Goal: Task Accomplishment & Management: Use online tool/utility

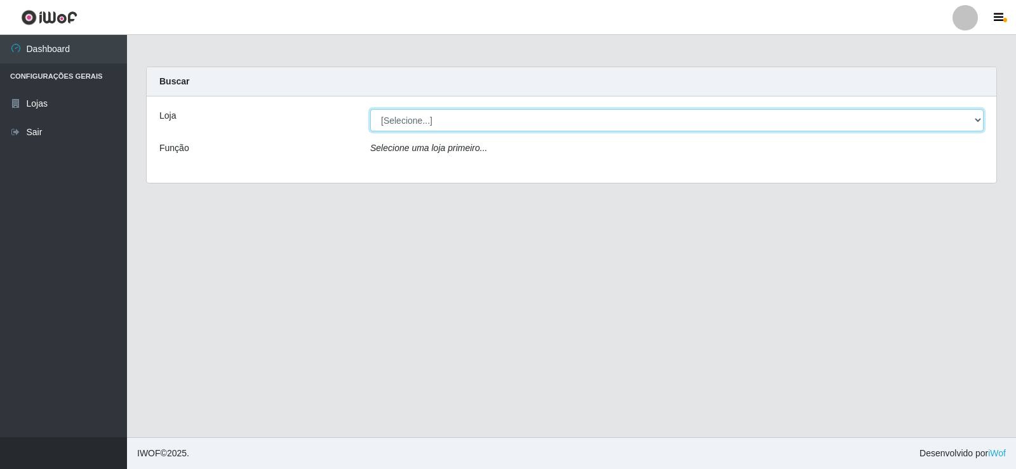
click at [971, 121] on select "[Selecione...] SuperFácil Atacado - [GEOGRAPHIC_DATA]" at bounding box center [676, 120] width 613 height 22
select select "504"
click at [370, 109] on select "[Selecione...] SuperFácil Atacado - [GEOGRAPHIC_DATA]" at bounding box center [676, 120] width 613 height 22
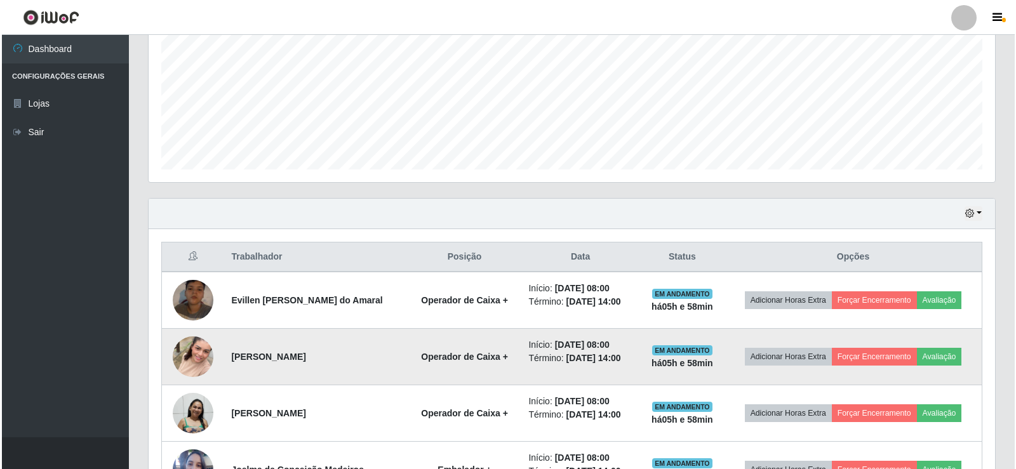
scroll to position [416, 0]
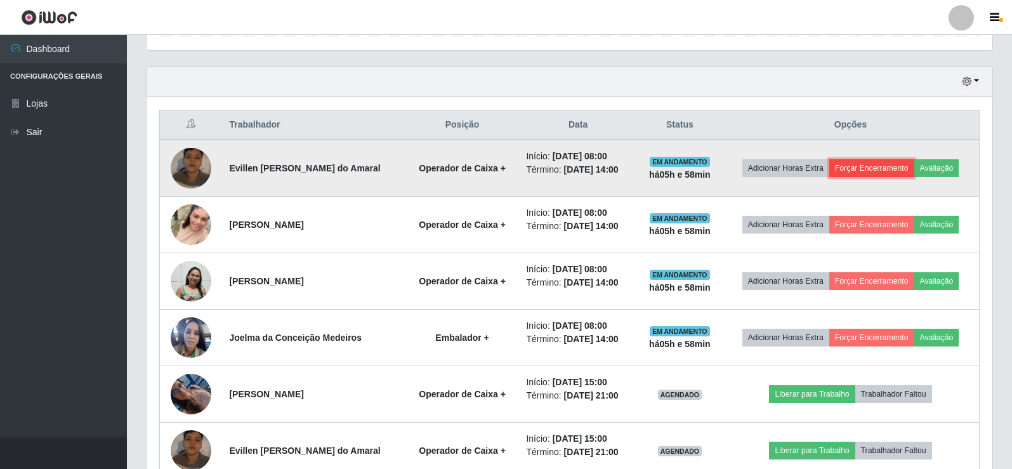
click at [854, 167] on button "Forçar Encerramento" at bounding box center [872, 168] width 85 height 18
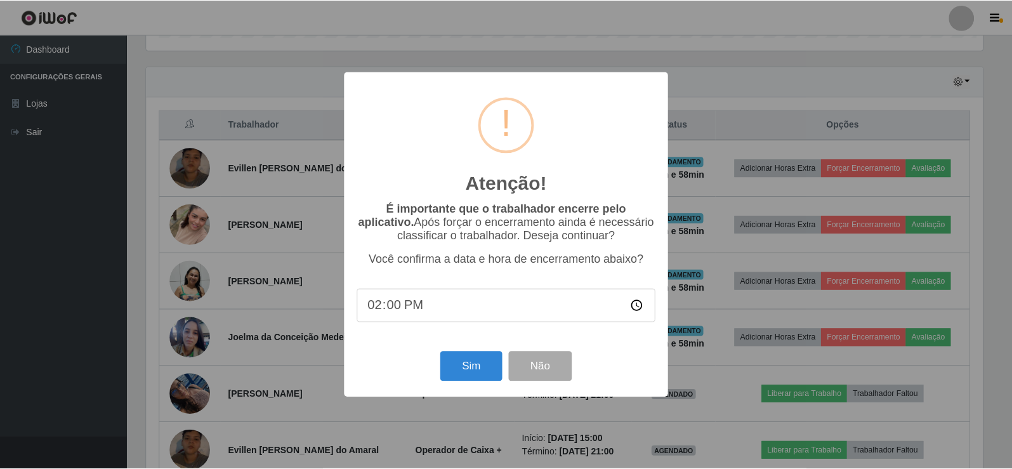
scroll to position [263, 840]
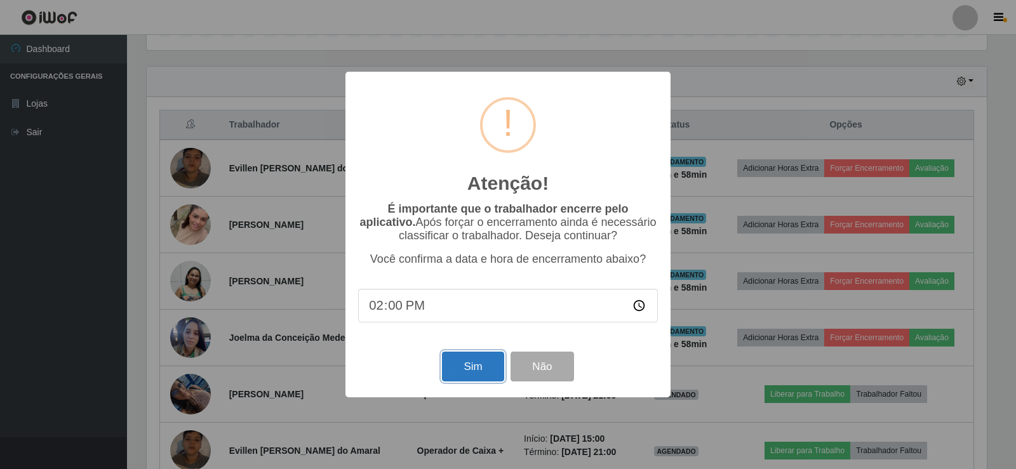
click at [460, 375] on button "Sim" at bounding box center [473, 367] width 62 height 30
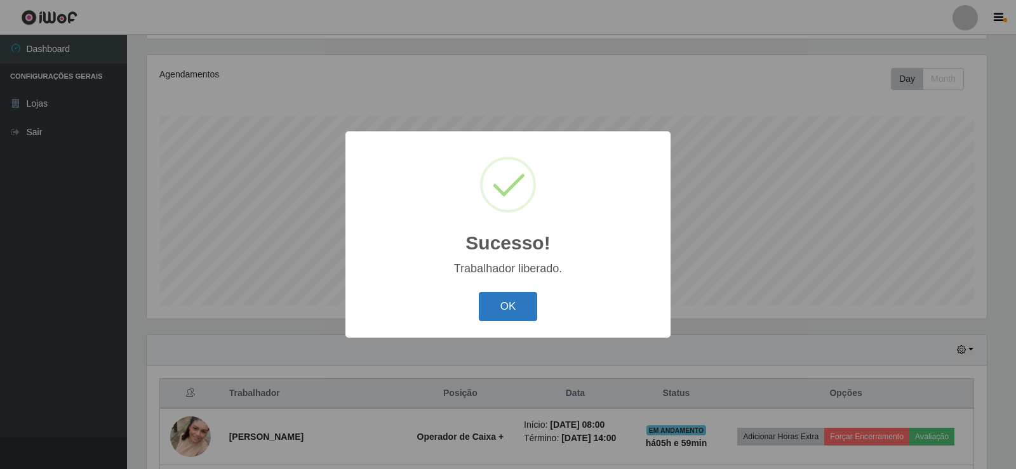
click at [526, 308] on button "OK" at bounding box center [508, 307] width 59 height 30
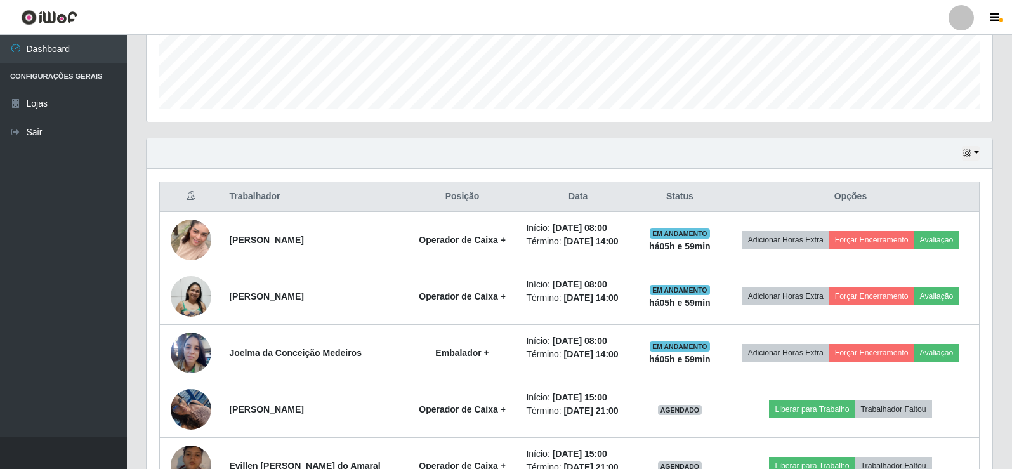
scroll to position [487, 0]
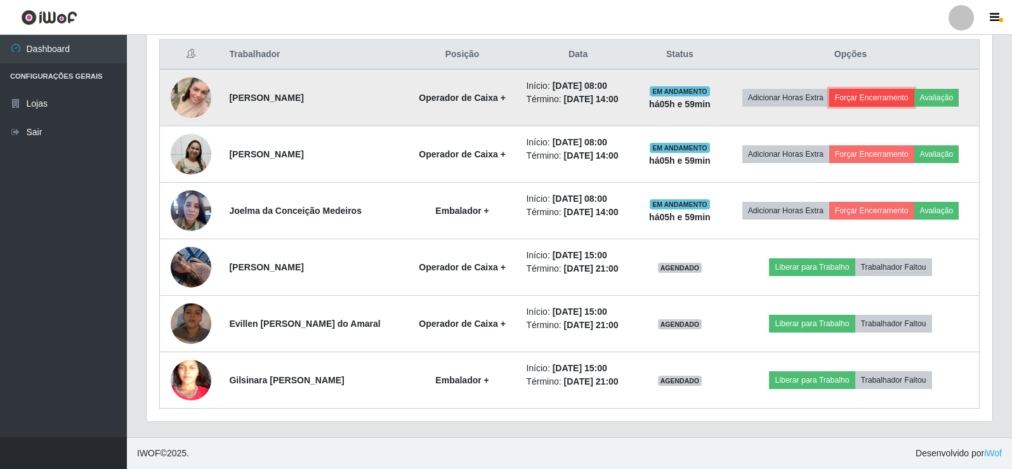
click at [879, 103] on button "Forçar Encerramento" at bounding box center [872, 98] width 85 height 18
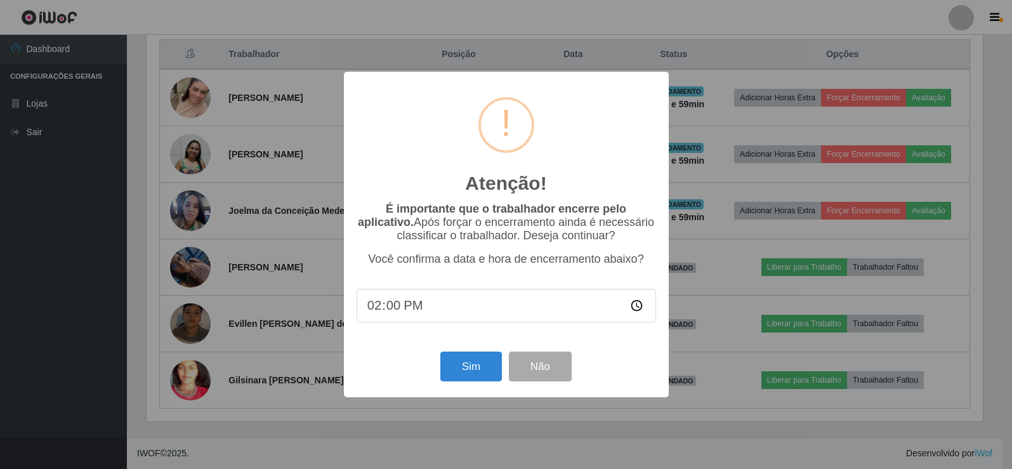
scroll to position [263, 840]
click at [460, 375] on button "Sim" at bounding box center [473, 367] width 62 height 30
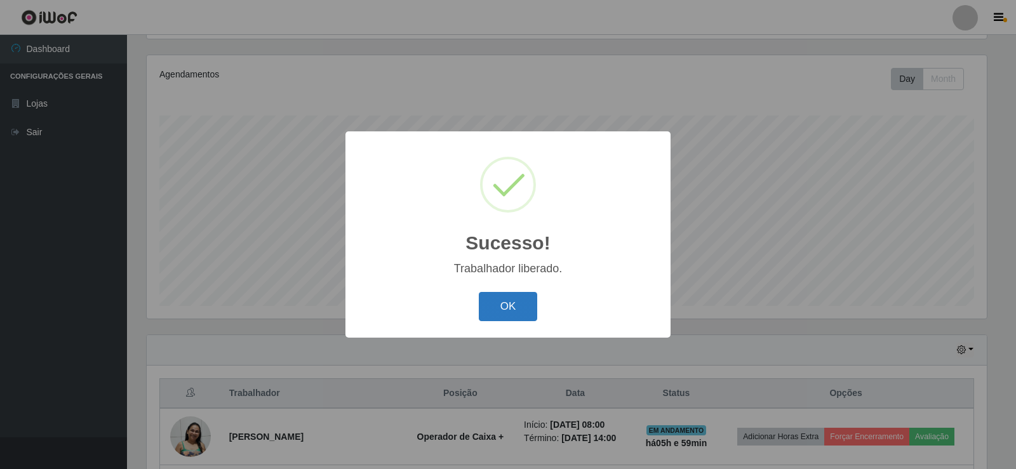
click at [522, 310] on button "OK" at bounding box center [508, 307] width 59 height 30
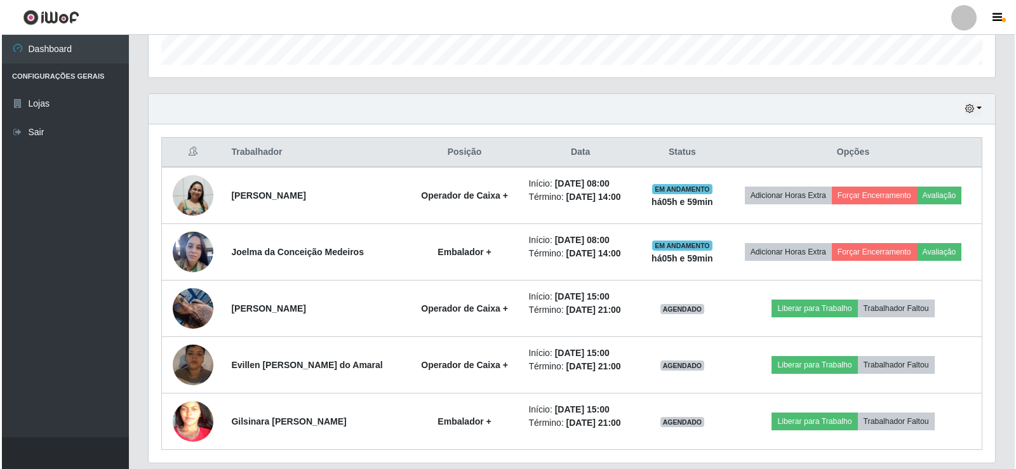
scroll to position [430, 0]
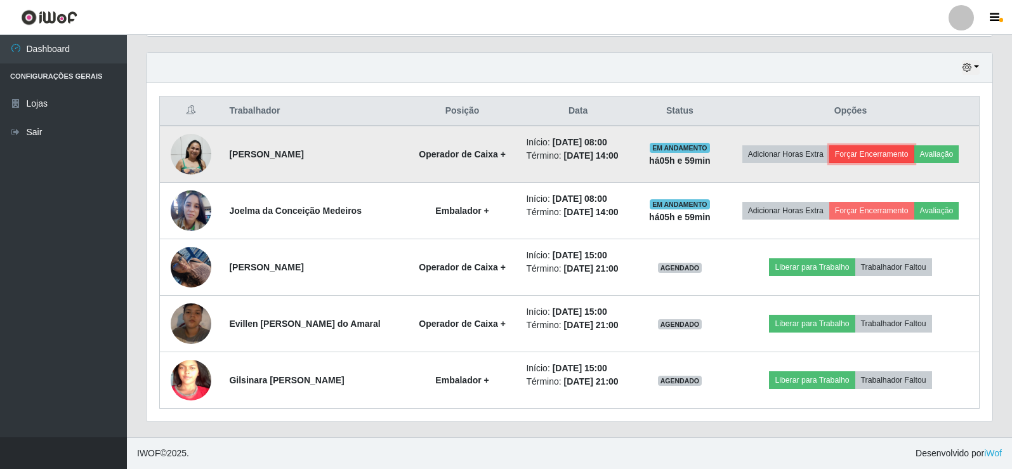
click at [861, 153] on button "Forçar Encerramento" at bounding box center [872, 154] width 85 height 18
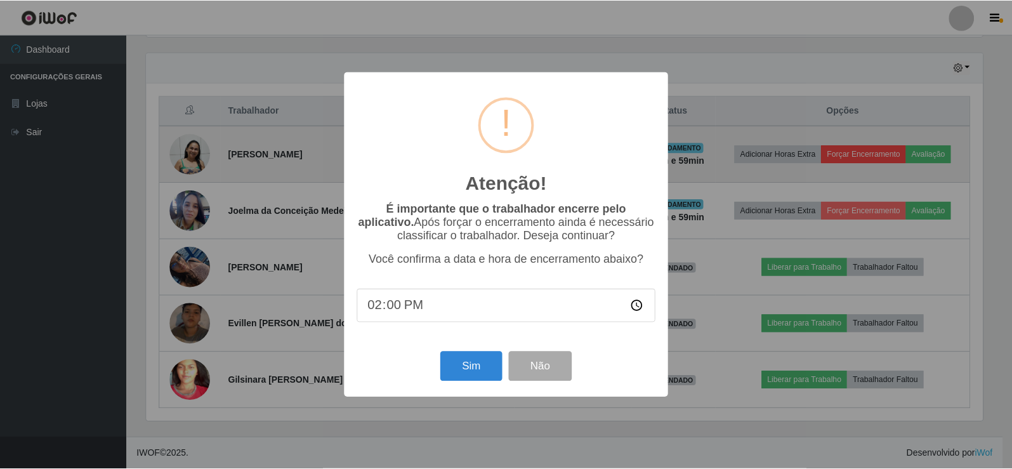
scroll to position [263, 840]
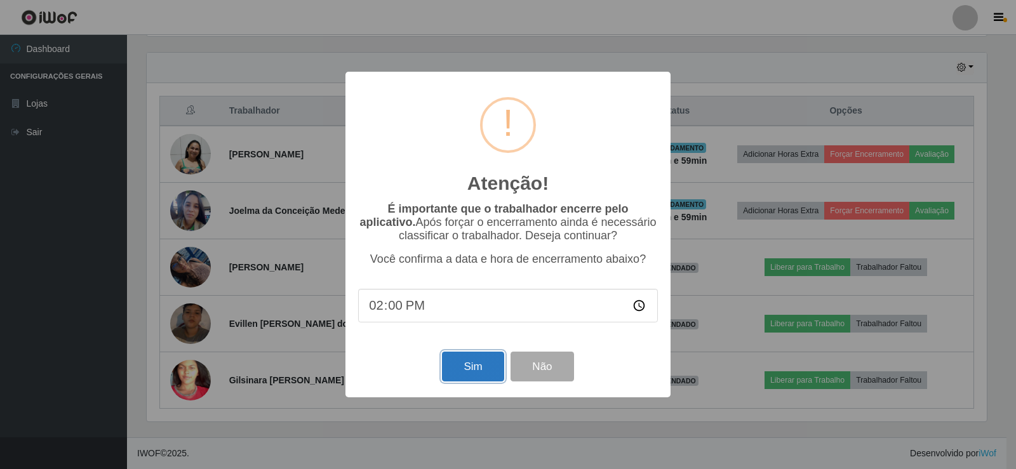
click at [459, 368] on button "Sim" at bounding box center [473, 367] width 62 height 30
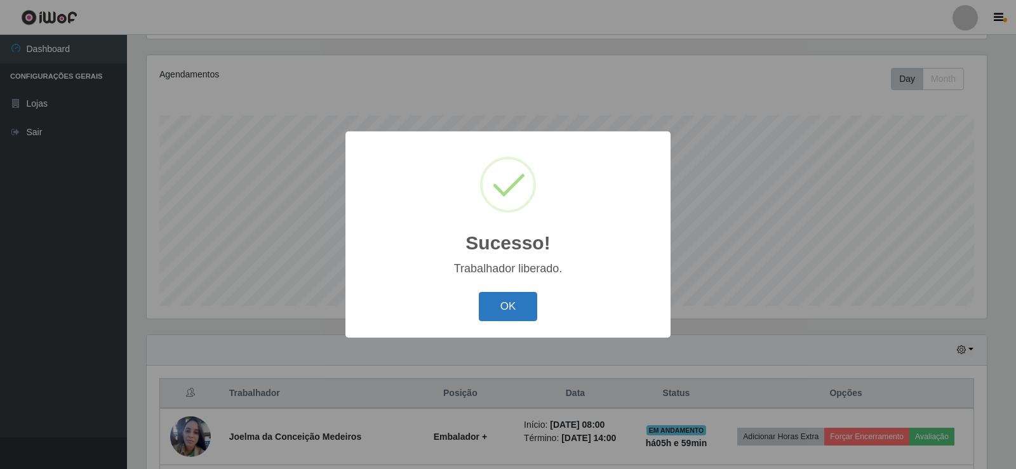
click at [493, 302] on button "OK" at bounding box center [508, 307] width 59 height 30
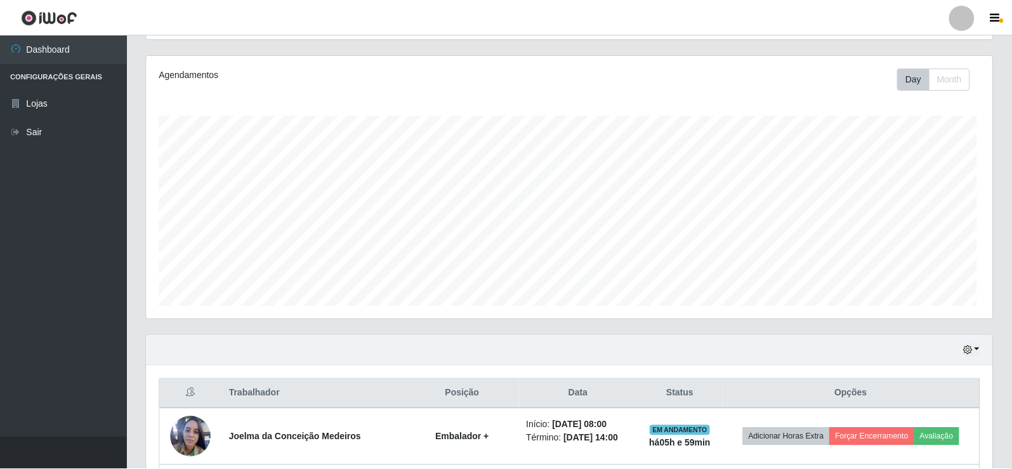
scroll to position [0, 0]
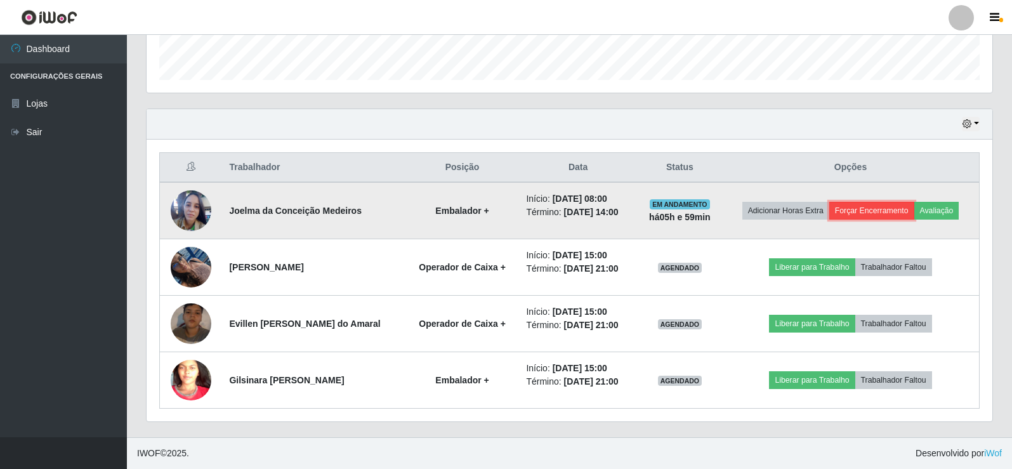
click at [864, 209] on button "Forçar Encerramento" at bounding box center [872, 211] width 85 height 18
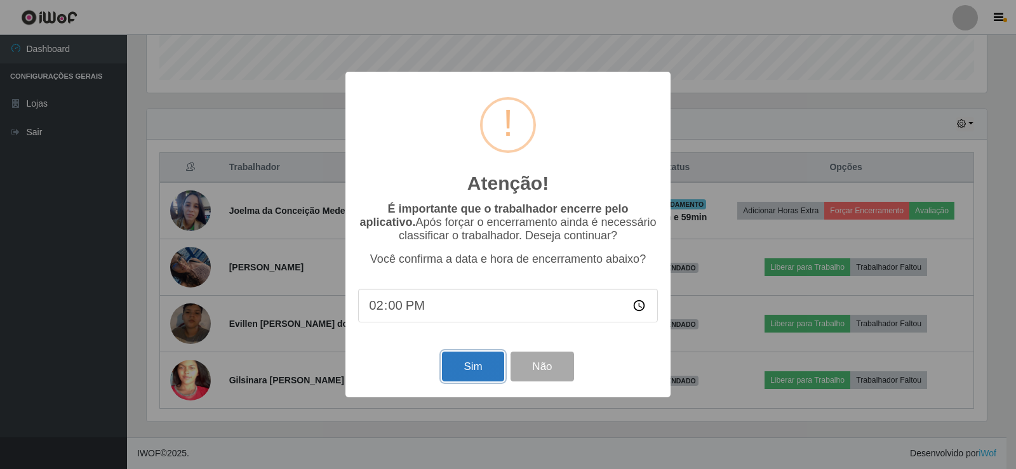
click at [478, 368] on button "Sim" at bounding box center [473, 367] width 62 height 30
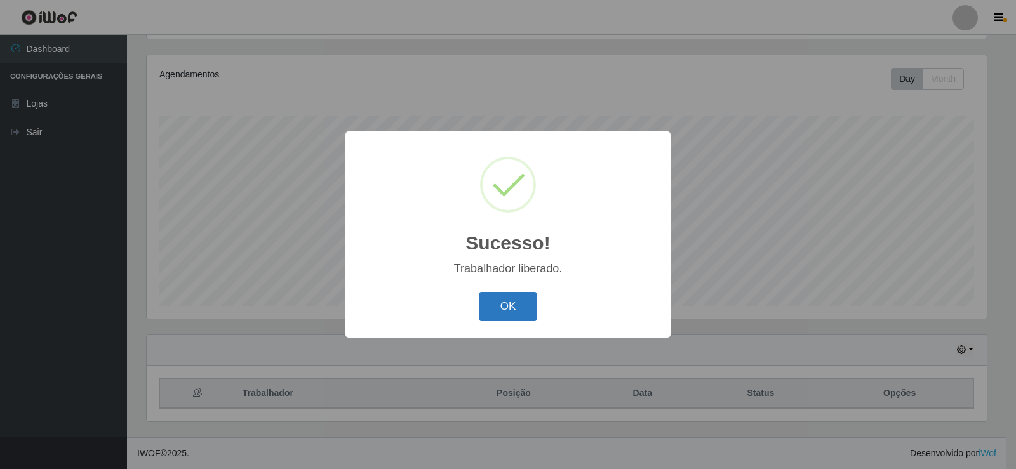
click at [529, 312] on button "OK" at bounding box center [508, 307] width 59 height 30
